Goal: Transaction & Acquisition: Obtain resource

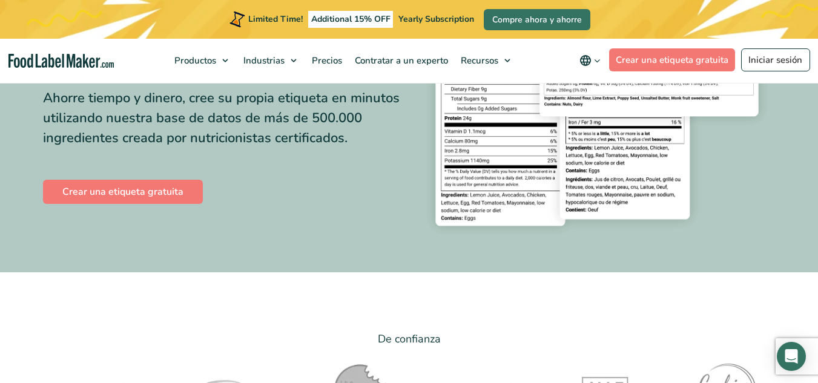
scroll to position [175, 0]
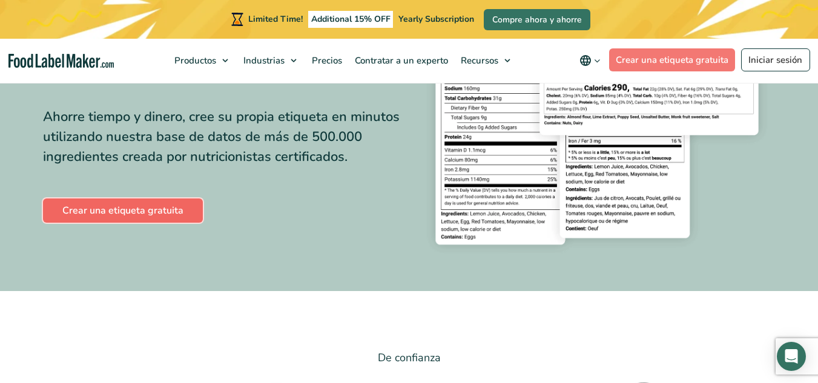
click at [146, 206] on link "Crear una etiqueta gratuita" at bounding box center [123, 210] width 160 height 24
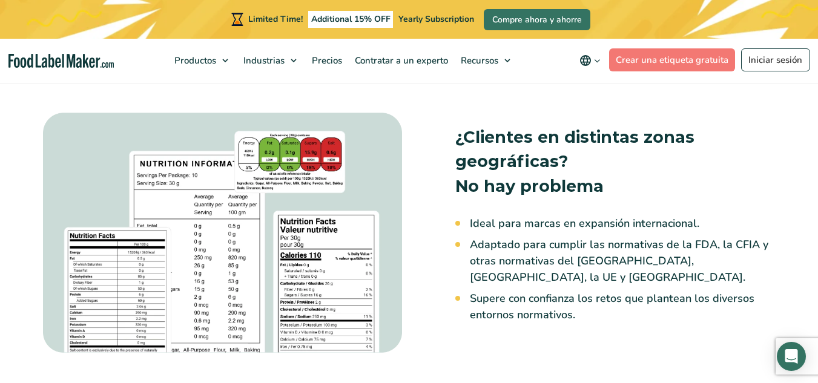
scroll to position [1137, 0]
